Goal: Communication & Community: Ask a question

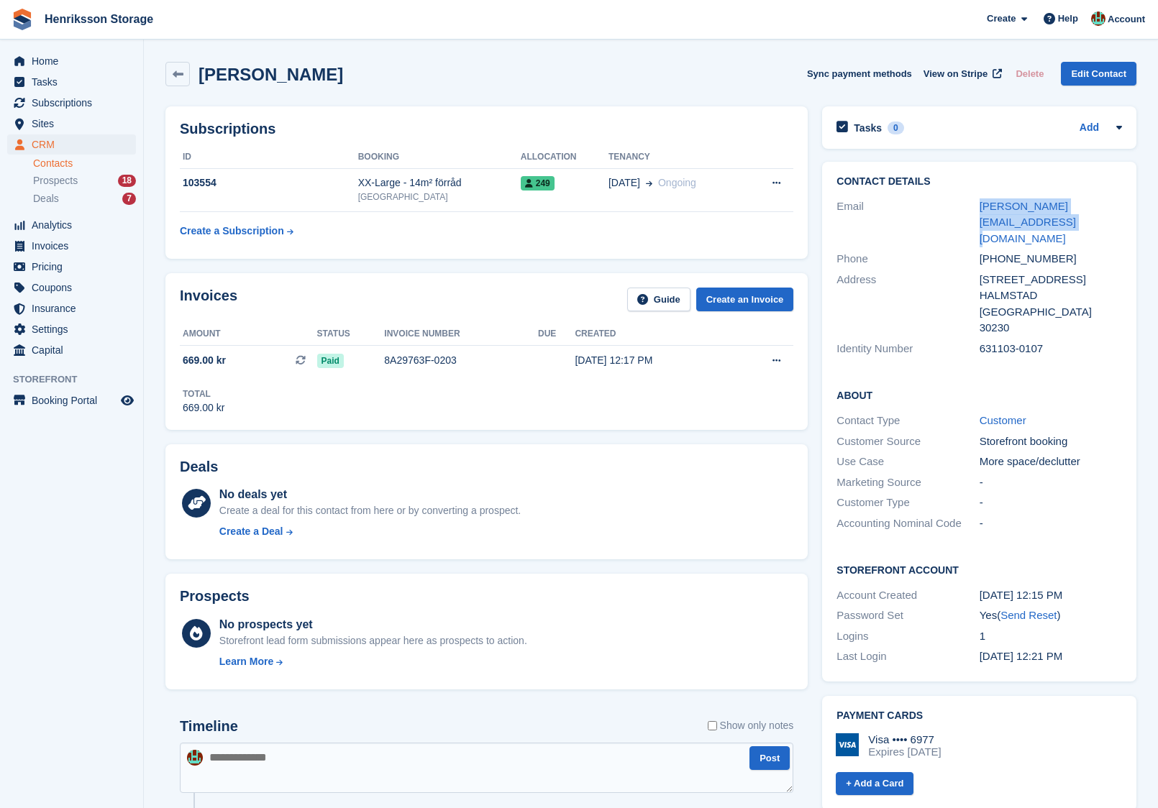
drag, startPoint x: 1019, startPoint y: 224, endPoint x: 971, endPoint y: 212, distance: 49.5
click at [971, 213] on div "Email [PERSON_NAME][EMAIL_ADDRESS][DOMAIN_NAME]" at bounding box center [979, 222] width 286 height 53
copy div "[PERSON_NAME][EMAIL_ADDRESS][DOMAIN_NAME]"
click at [1036, 251] on div "[PHONE_NUMBER]" at bounding box center [1051, 259] width 142 height 17
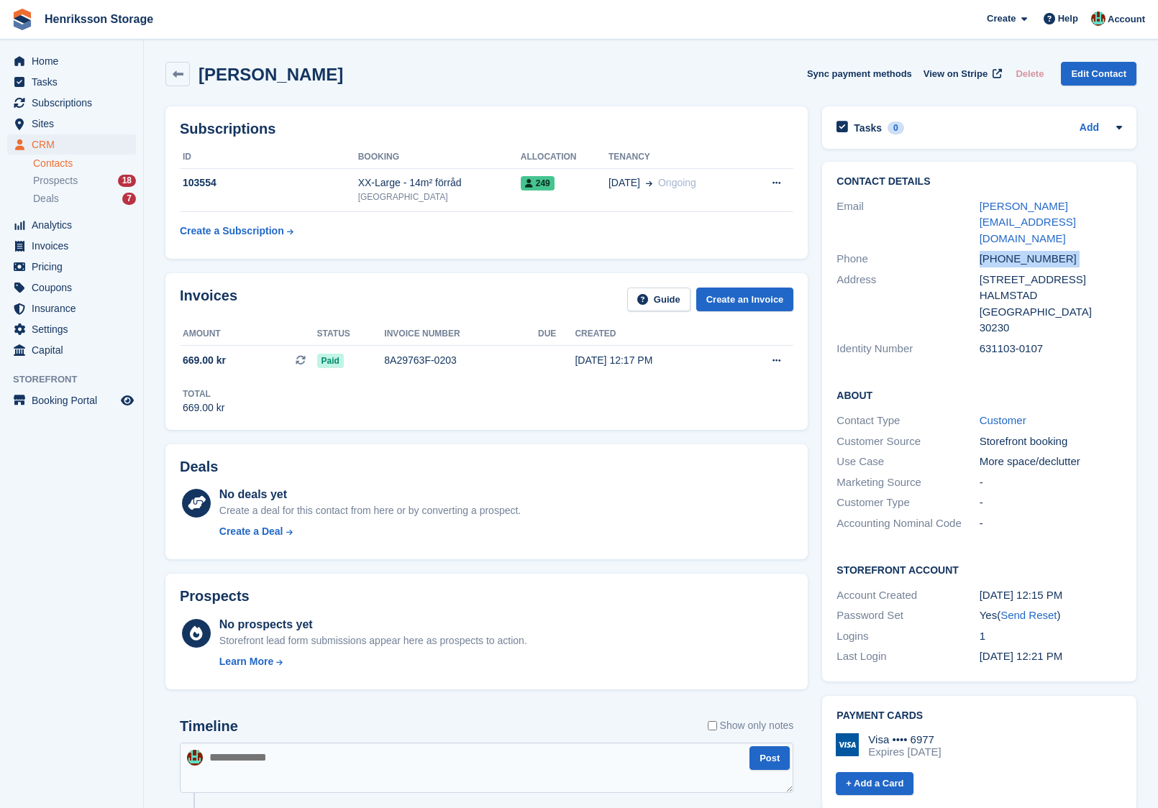
click at [1036, 251] on div "[PHONE_NUMBER]" at bounding box center [1051, 259] width 142 height 17
copy div "[PHONE_NUMBER]"
drag, startPoint x: 1006, startPoint y: 217, endPoint x: 970, endPoint y: 204, distance: 38.9
click at [970, 204] on div "Email [PERSON_NAME][EMAIL_ADDRESS][DOMAIN_NAME]" at bounding box center [979, 222] width 286 height 53
copy div "[PERSON_NAME][EMAIL_ADDRESS][DOMAIN_NAME]"
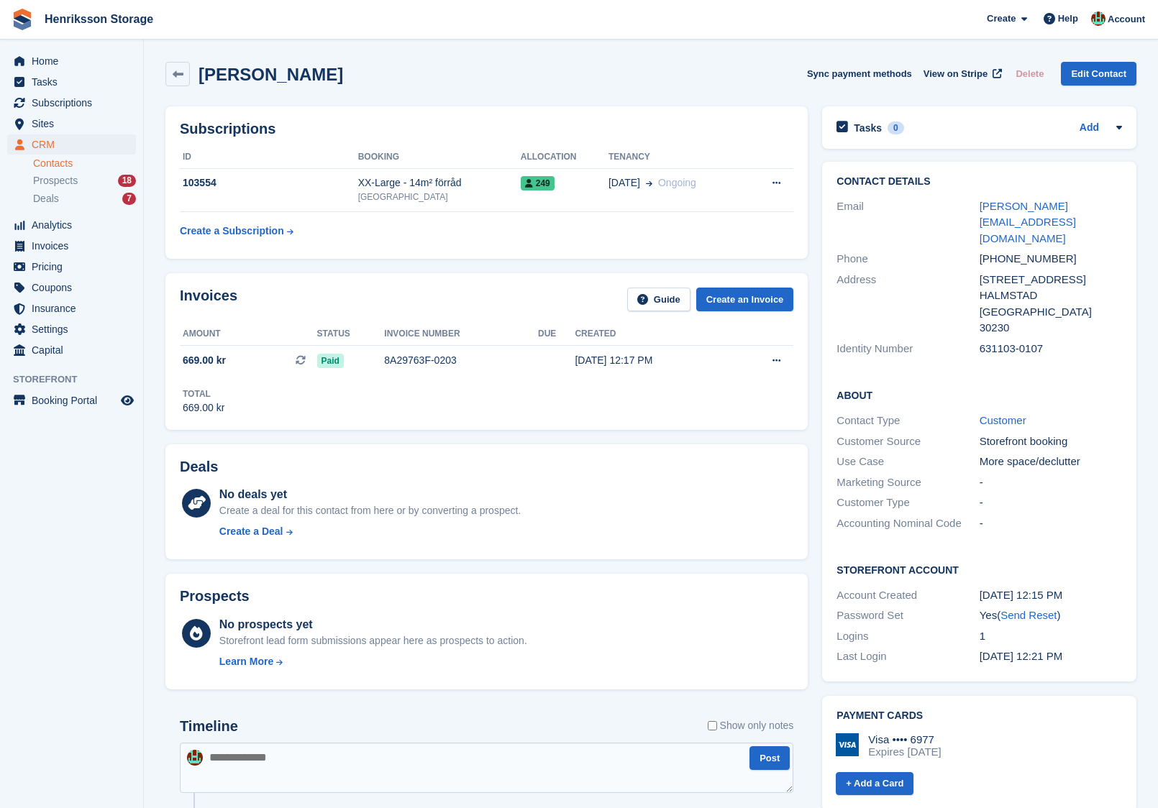
click at [313, 73] on h2 "[PERSON_NAME]" at bounding box center [271, 74] width 145 height 19
copy div "[PERSON_NAME] Sync payment methods View on Stripe Delete Edit Contact"
click at [1037, 24] on div "Help" at bounding box center [1060, 18] width 47 height 23
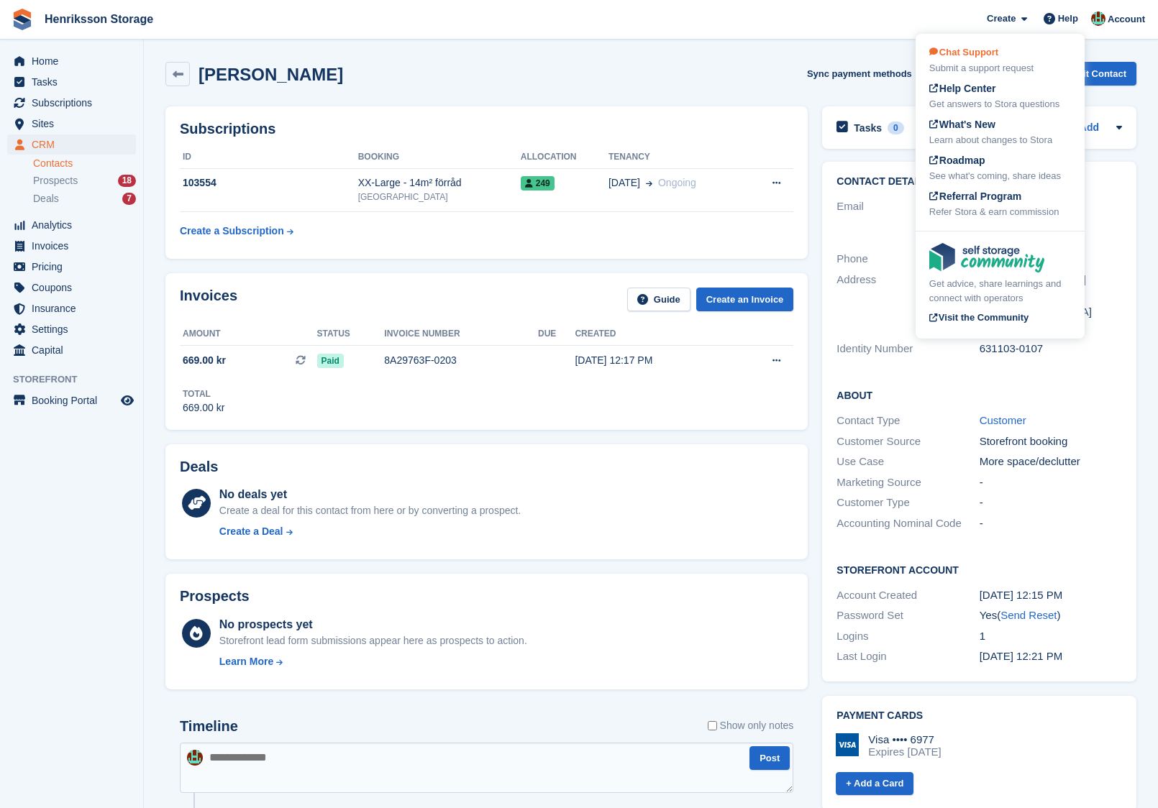
click at [1003, 53] on div "Chat Support Submit a support request" at bounding box center [1000, 60] width 142 height 30
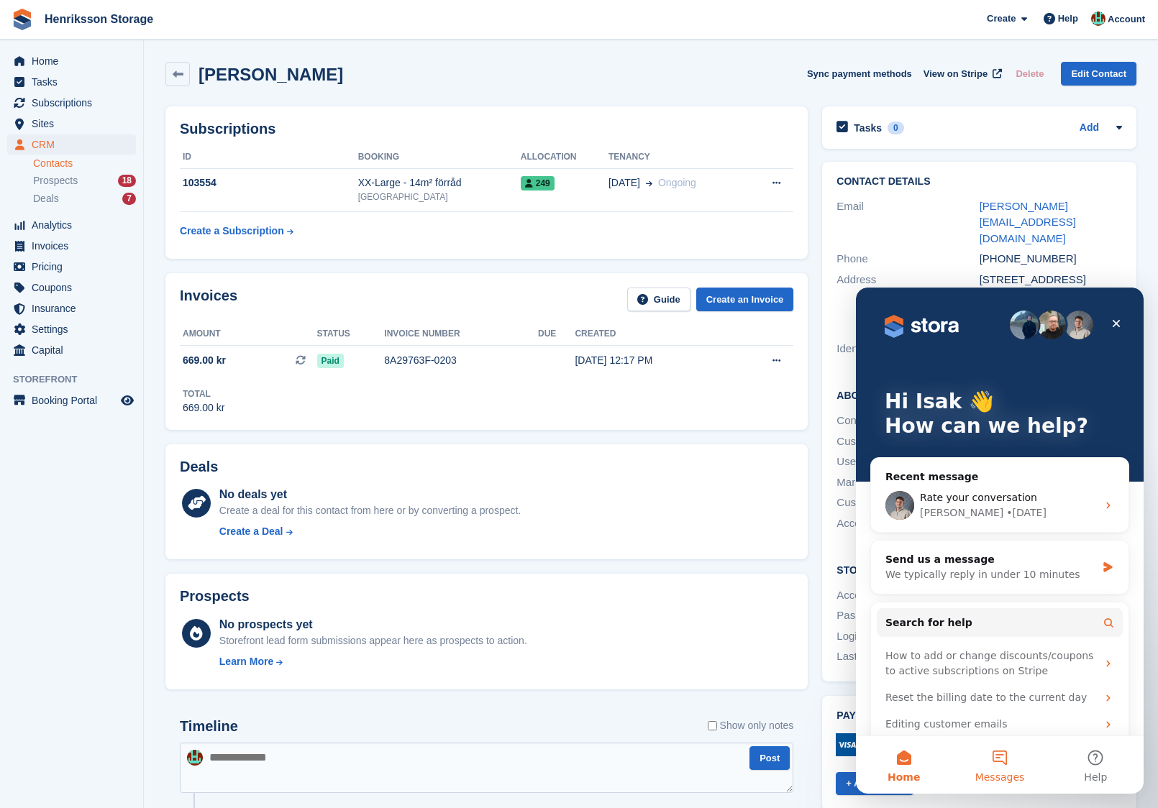
click at [992, 757] on button "Messages" at bounding box center [1000, 765] width 96 height 58
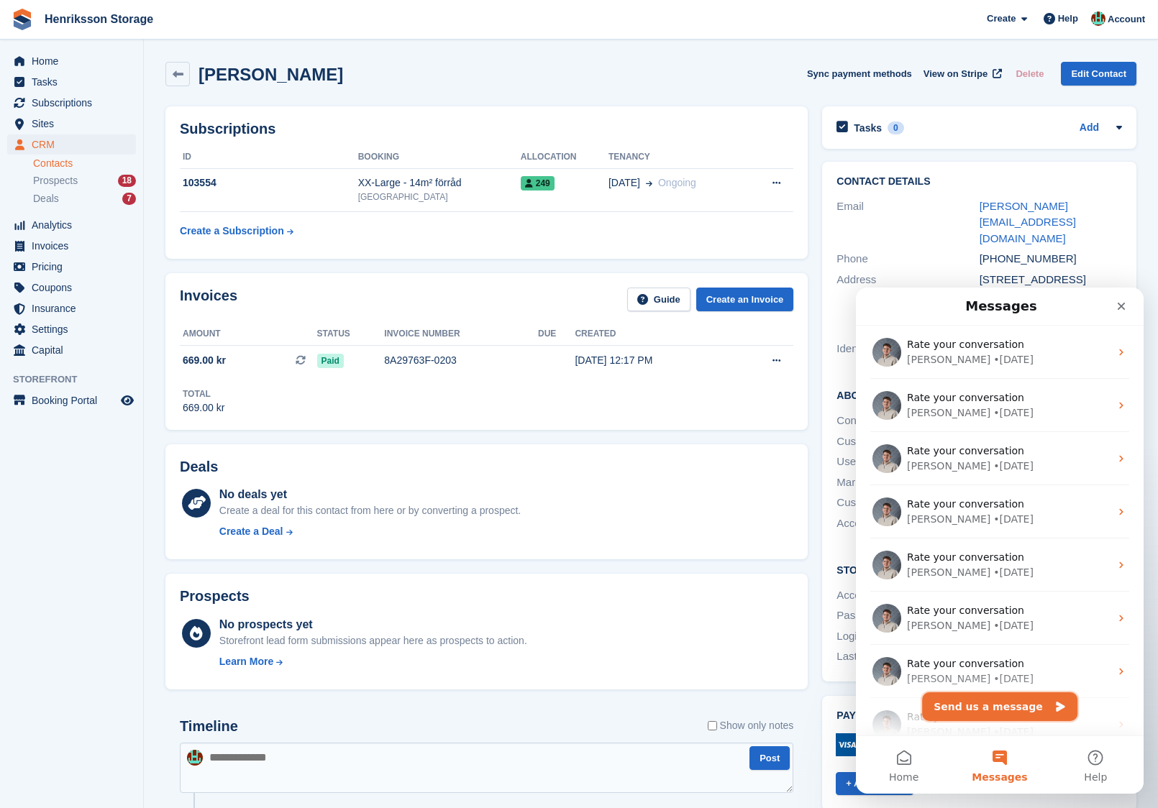
click at [1011, 713] on button "Send us a message" at bounding box center [999, 707] width 155 height 29
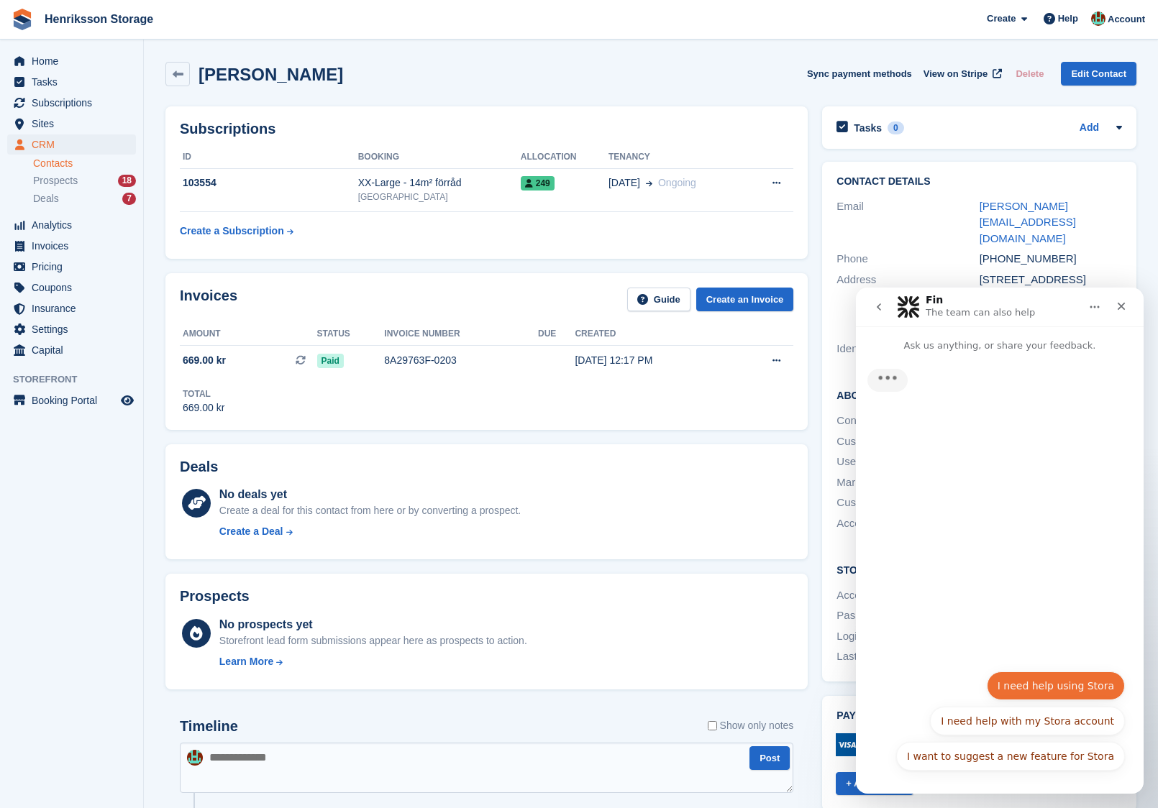
click at [1057, 697] on button "I need help using Stora" at bounding box center [1056, 686] width 138 height 29
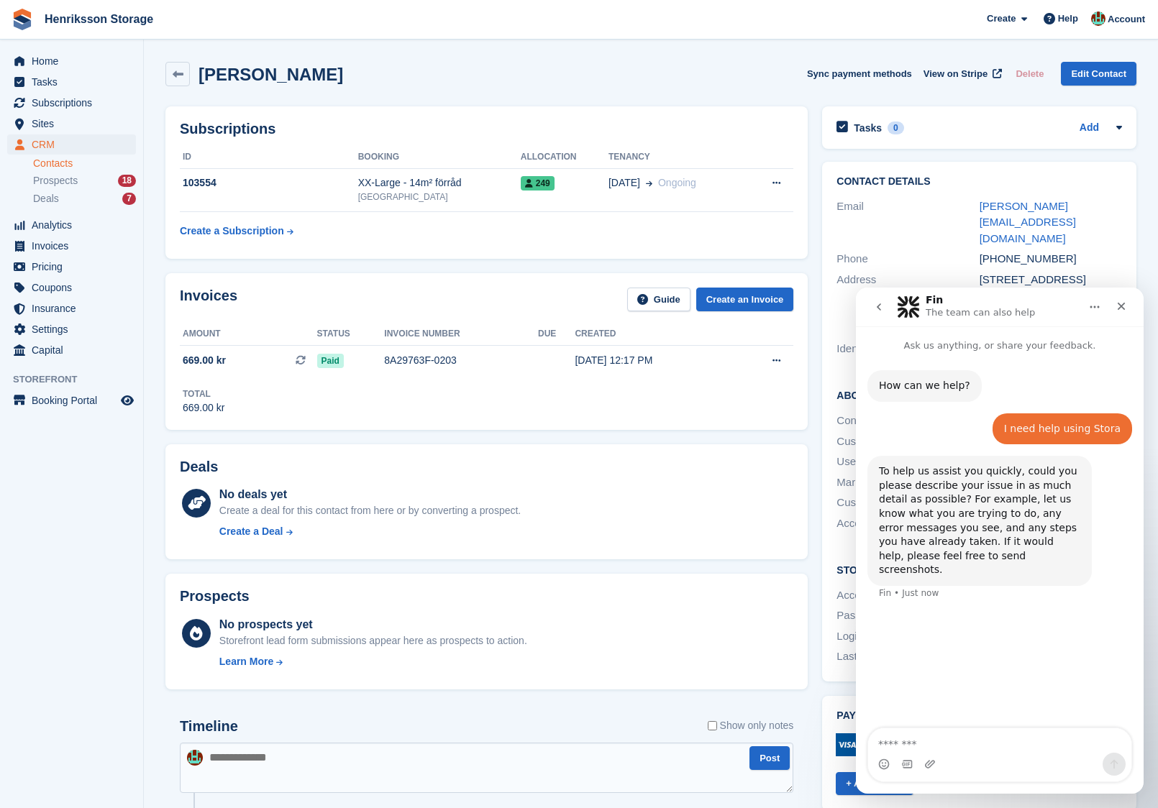
click at [953, 747] on textarea "Message…" at bounding box center [999, 741] width 263 height 24
click at [1011, 716] on textarea "**********" at bounding box center [1000, 726] width 264 height 82
click at [982, 730] on textarea "**********" at bounding box center [1000, 726] width 264 height 82
type textarea "**********"
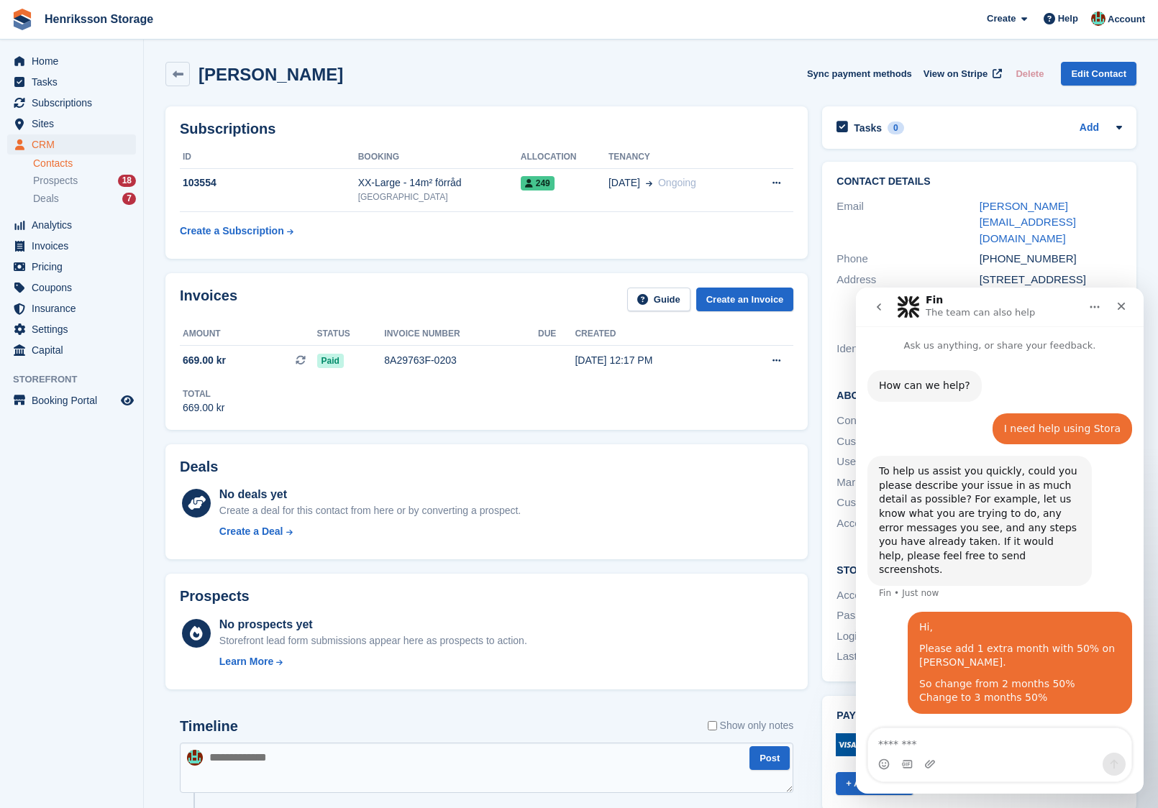
scroll to position [1, 0]
